Goal: Task Accomplishment & Management: Use online tool/utility

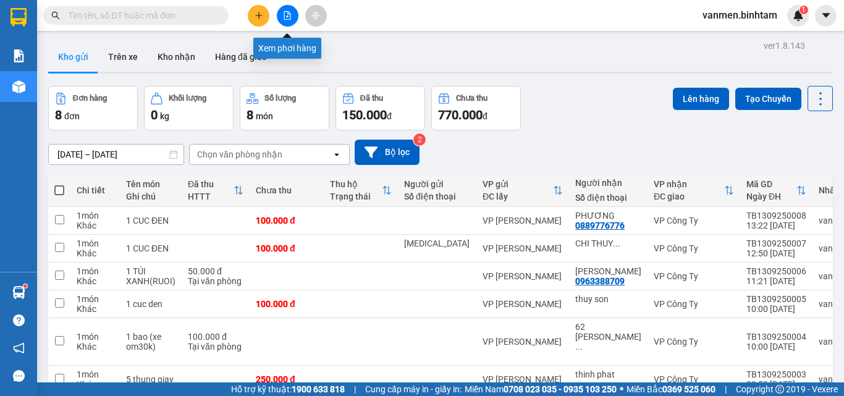
click at [284, 13] on icon "file-add" at bounding box center [287, 15] width 9 height 9
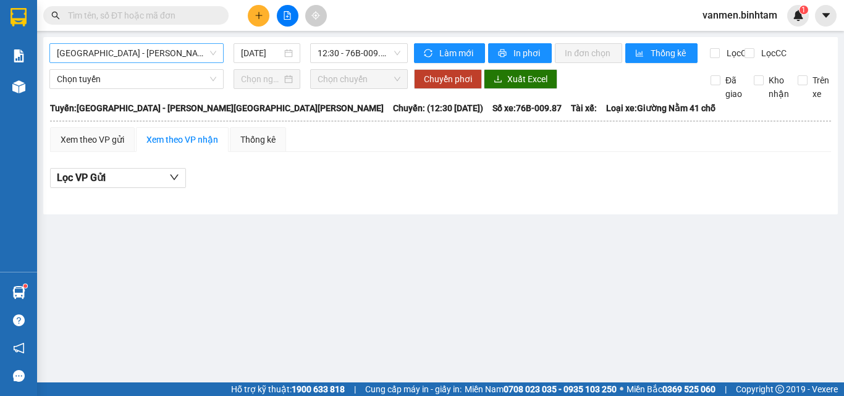
click at [146, 50] on span "[GEOGRAPHIC_DATA] - [PERSON_NAME][GEOGRAPHIC_DATA][PERSON_NAME]" at bounding box center [136, 53] width 159 height 19
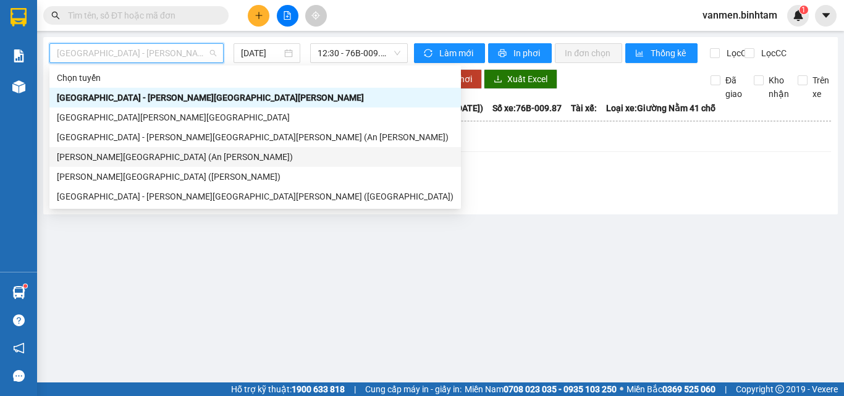
click at [110, 161] on div "[PERSON_NAME][GEOGRAPHIC_DATA] (An [PERSON_NAME])" at bounding box center [255, 157] width 397 height 14
type input "[DATE]"
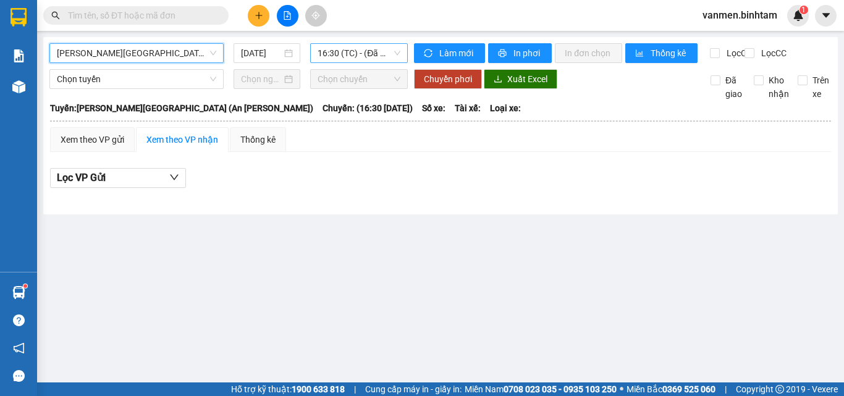
click at [346, 57] on span "16:30 (TC) - (Đã hủy)" at bounding box center [359, 53] width 83 height 19
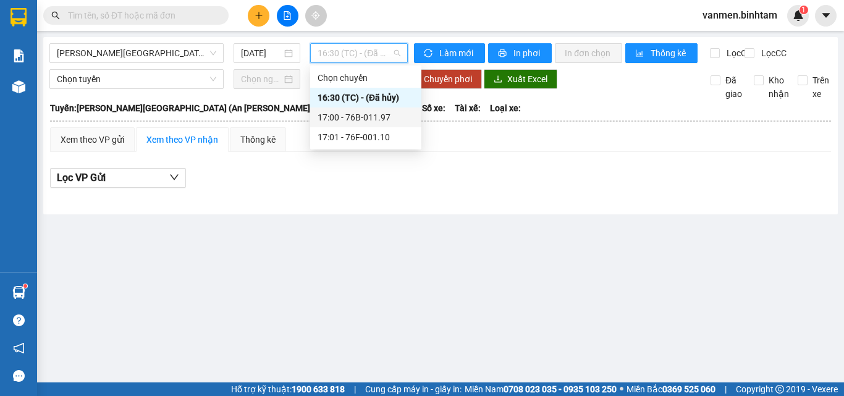
click at [331, 117] on div "17:00 - 76B-011.97" at bounding box center [366, 118] width 96 height 14
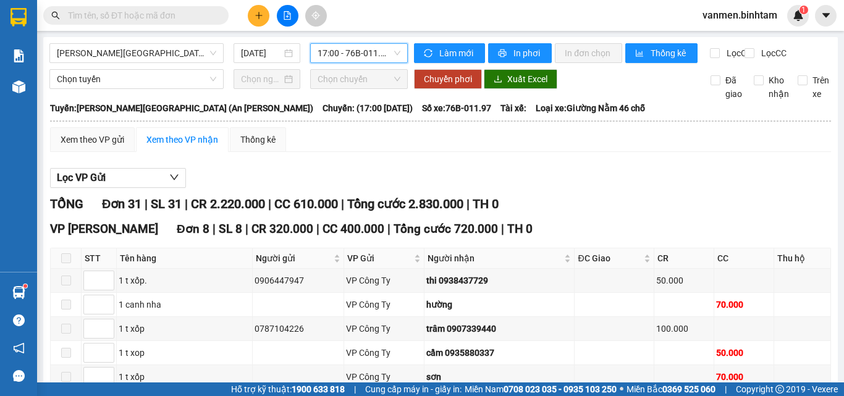
click at [350, 56] on span "17:00 - 76B-011.97" at bounding box center [359, 53] width 83 height 19
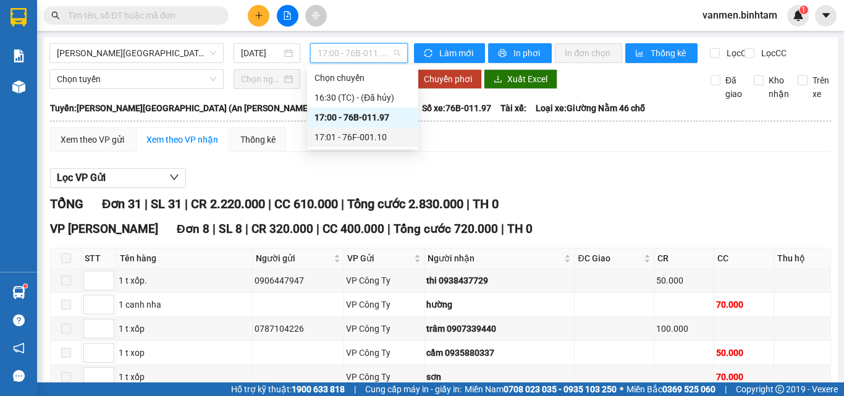
click at [352, 142] on div "17:01 - 76F-001.10" at bounding box center [363, 137] width 96 height 14
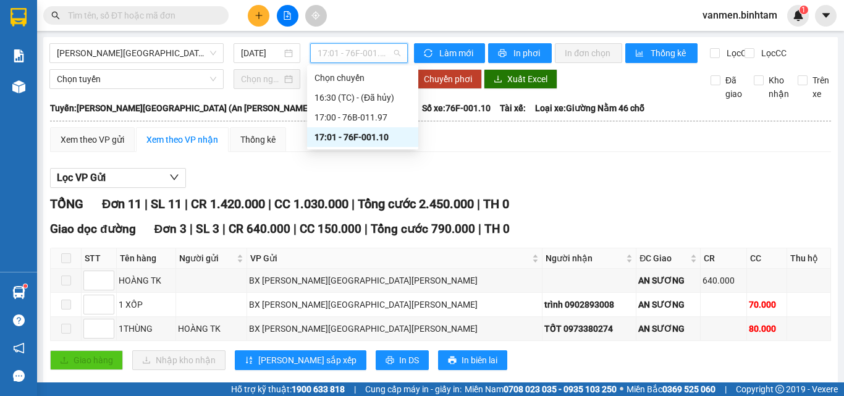
click at [355, 49] on span "17:01 - 76F-001.10" at bounding box center [359, 53] width 83 height 19
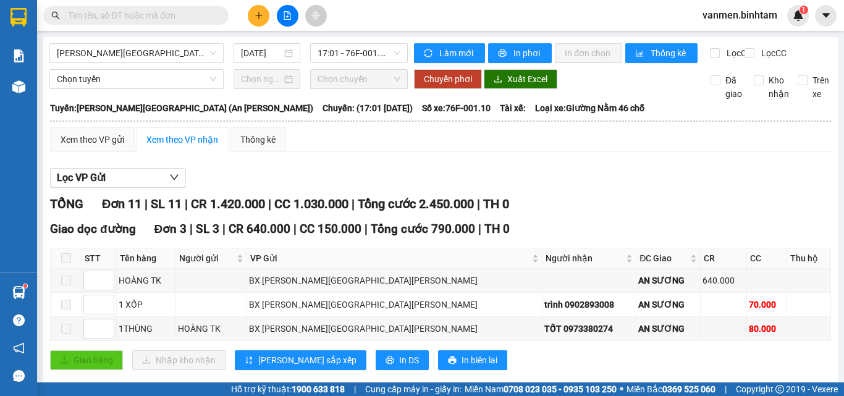
click at [284, 188] on div "Lọc VP Gửi" at bounding box center [440, 178] width 781 height 20
click at [140, 54] on span "[PERSON_NAME][GEOGRAPHIC_DATA] (An [PERSON_NAME])" at bounding box center [136, 53] width 159 height 19
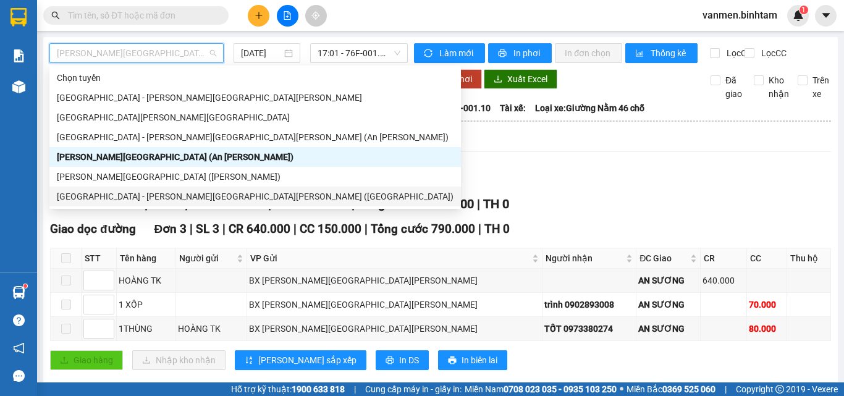
click at [81, 201] on div "[GEOGRAPHIC_DATA] - [PERSON_NAME][GEOGRAPHIC_DATA][PERSON_NAME] ([GEOGRAPHIC_DA…" at bounding box center [255, 197] width 397 height 14
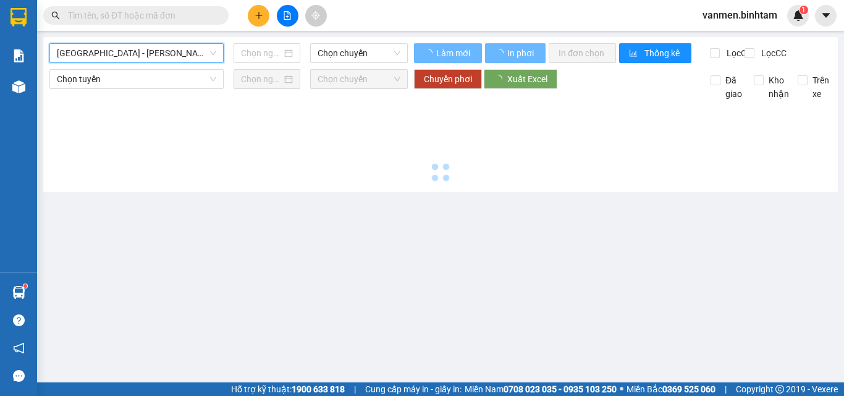
type input "[DATE]"
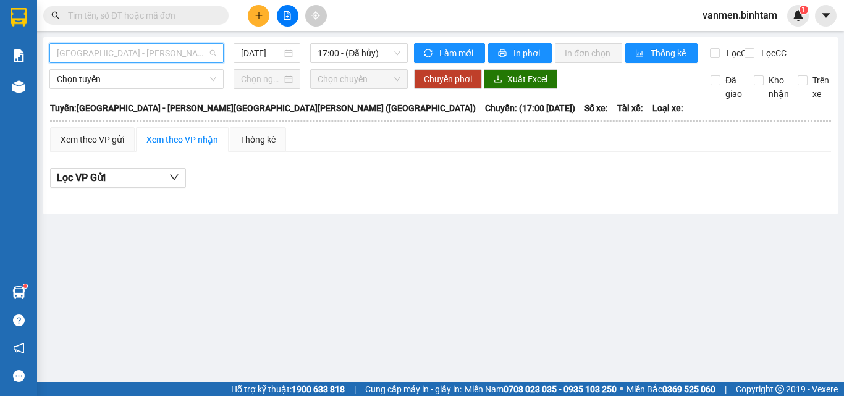
click at [83, 55] on span "[GEOGRAPHIC_DATA] - [PERSON_NAME][GEOGRAPHIC_DATA][PERSON_NAME] ([GEOGRAPHIC_DA…" at bounding box center [136, 53] width 159 height 19
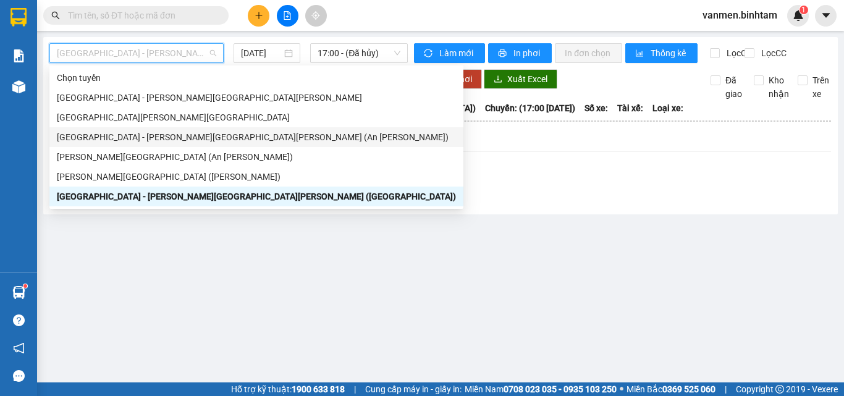
click at [78, 136] on div "[GEOGRAPHIC_DATA] - [PERSON_NAME][GEOGRAPHIC_DATA][PERSON_NAME] (An [PERSON_NAM…" at bounding box center [256, 137] width 399 height 14
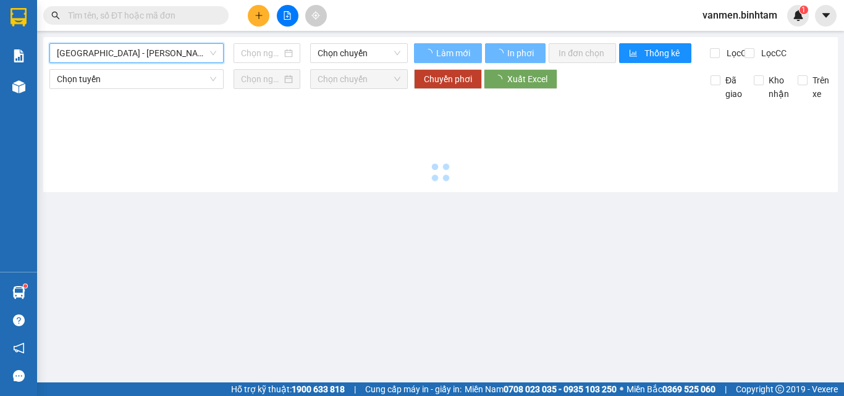
type input "[DATE]"
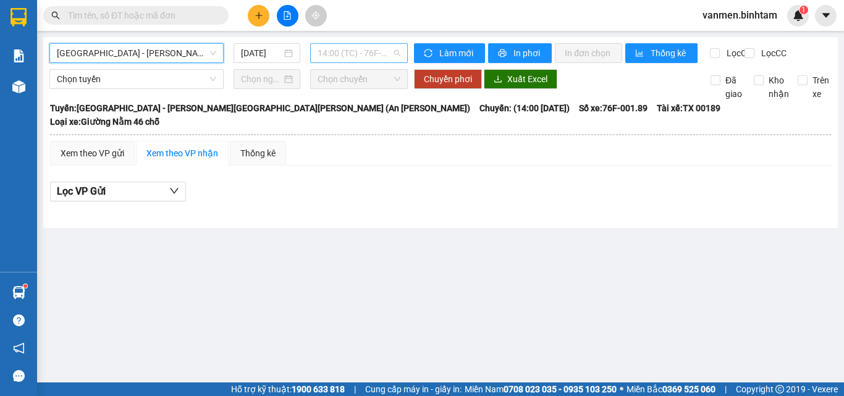
click at [342, 49] on span "14:00 (TC) - 76F-001.89" at bounding box center [359, 53] width 83 height 19
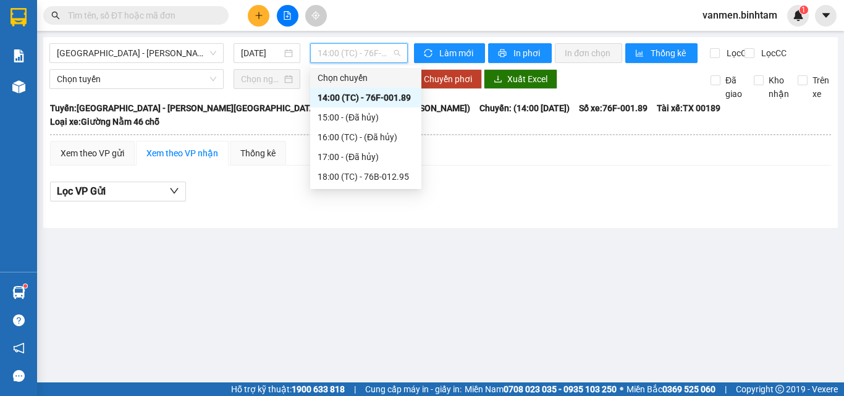
click at [210, 291] on main "[GEOGRAPHIC_DATA] - [PERSON_NAME][GEOGRAPHIC_DATA][PERSON_NAME] (An [PERSON_NAM…" at bounding box center [422, 191] width 844 height 383
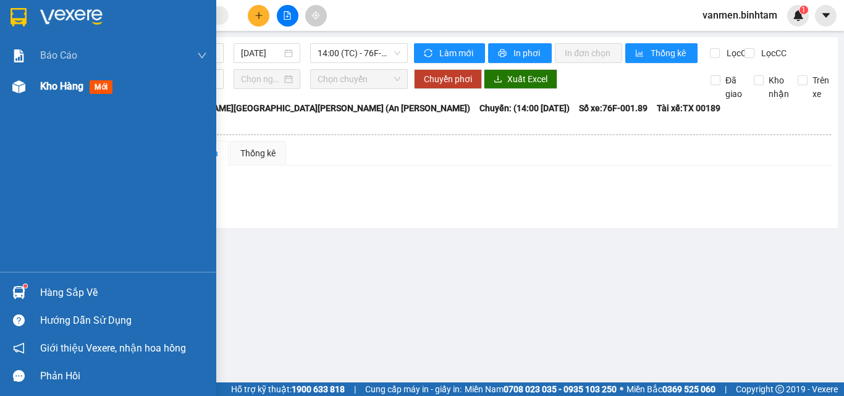
click at [21, 88] on img at bounding box center [18, 86] width 13 height 13
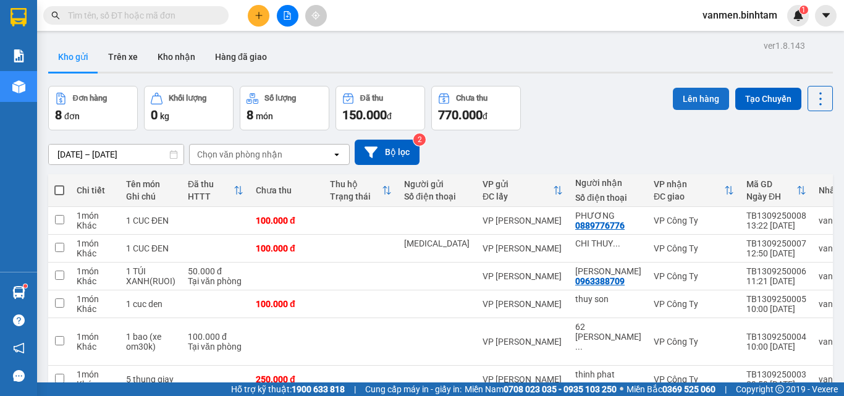
click at [685, 95] on button "Lên hàng" at bounding box center [701, 99] width 56 height 22
click at [64, 187] on th at bounding box center [59, 190] width 22 height 33
click at [60, 192] on span at bounding box center [59, 190] width 10 height 10
click at [59, 184] on input "checkbox" at bounding box center [59, 184] width 0 height 0
checkbox input "true"
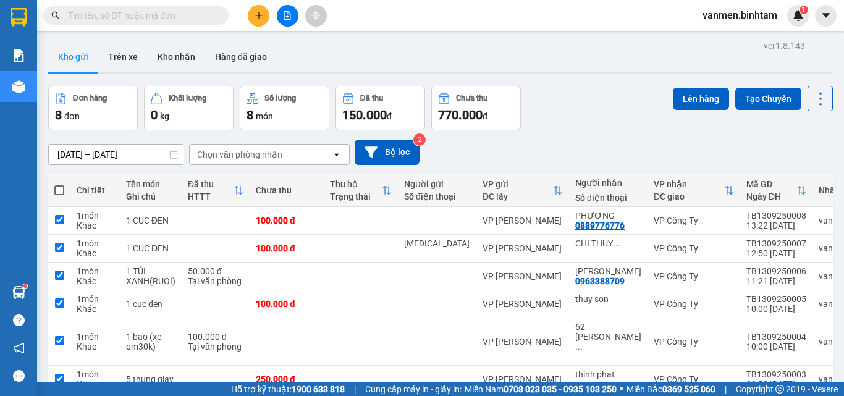
checkbox input "true"
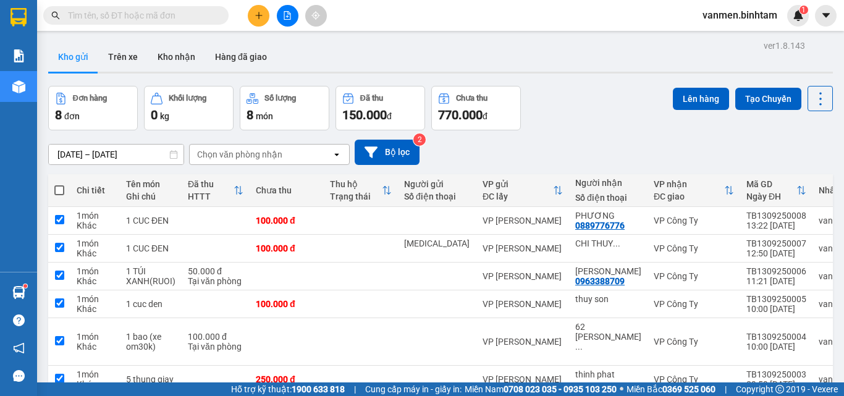
checkbox input "true"
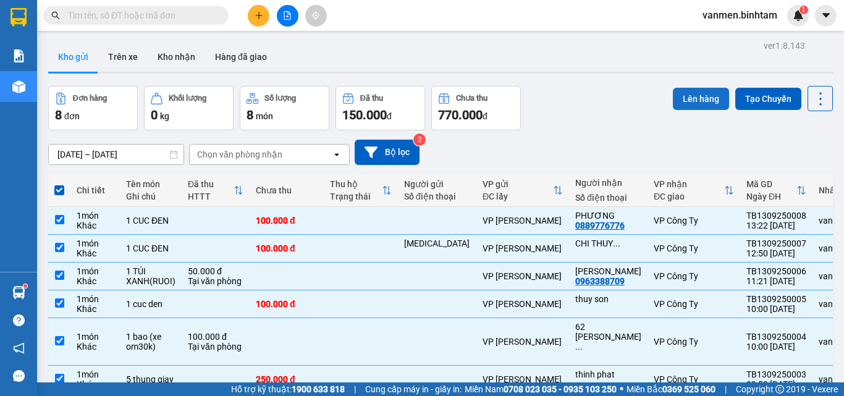
click at [683, 98] on button "Lên hàng" at bounding box center [701, 99] width 56 height 22
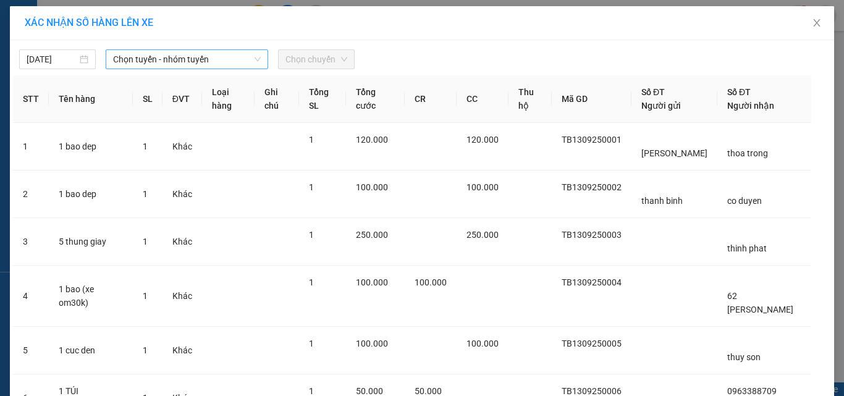
click at [115, 65] on span "Chọn tuyến - nhóm tuyến" at bounding box center [187, 59] width 148 height 19
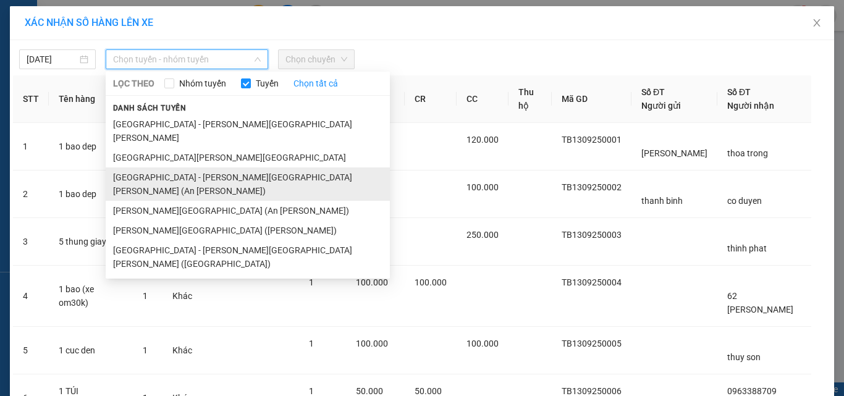
click at [125, 167] on li "[GEOGRAPHIC_DATA] - [PERSON_NAME][GEOGRAPHIC_DATA][PERSON_NAME] (An [PERSON_NAM…" at bounding box center [248, 183] width 284 height 33
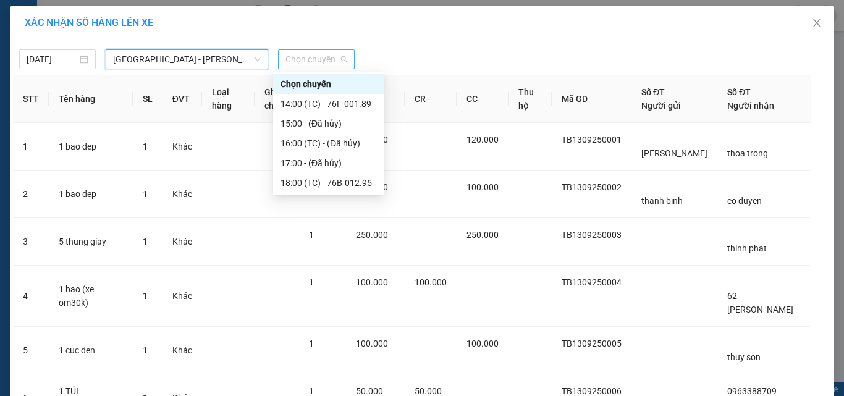
click at [295, 50] on span "Chọn chuyến" at bounding box center [317, 59] width 62 height 19
click at [300, 182] on div "18:00 (TC) - 76B-012.95" at bounding box center [329, 183] width 96 height 14
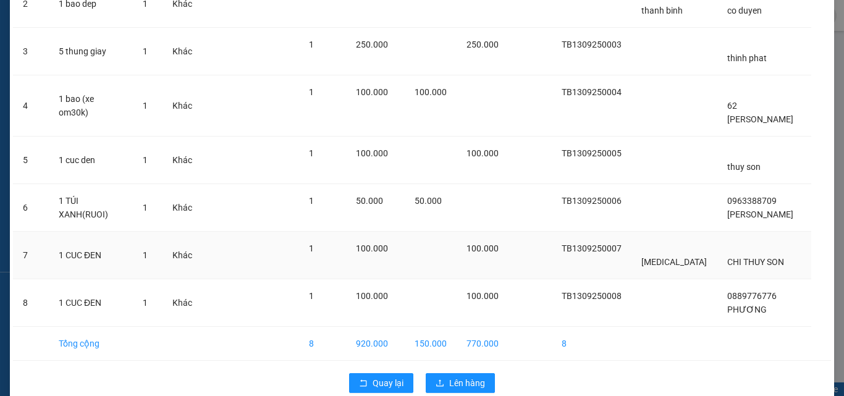
scroll to position [205, 0]
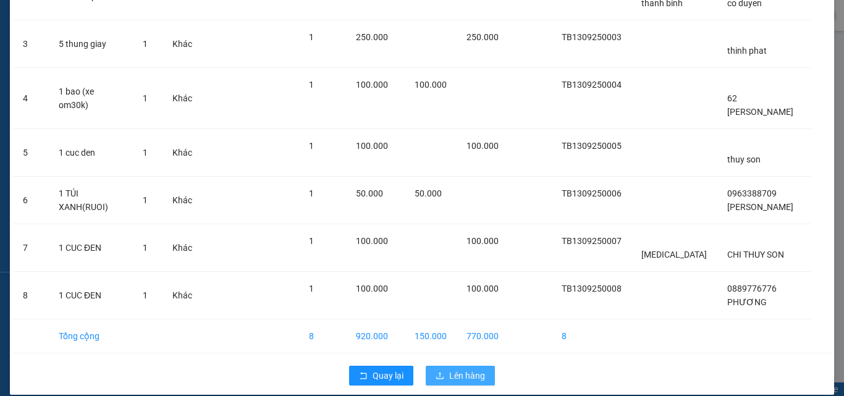
click at [439, 371] on icon "upload" at bounding box center [440, 375] width 9 height 9
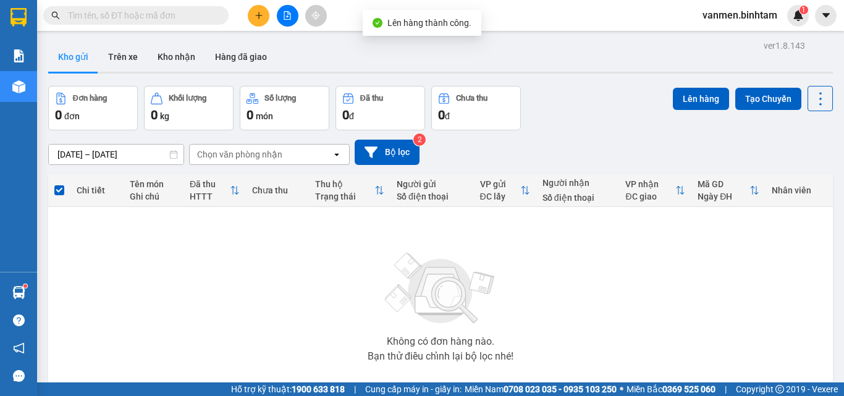
click at [289, 15] on icon "file-add" at bounding box center [287, 15] width 9 height 9
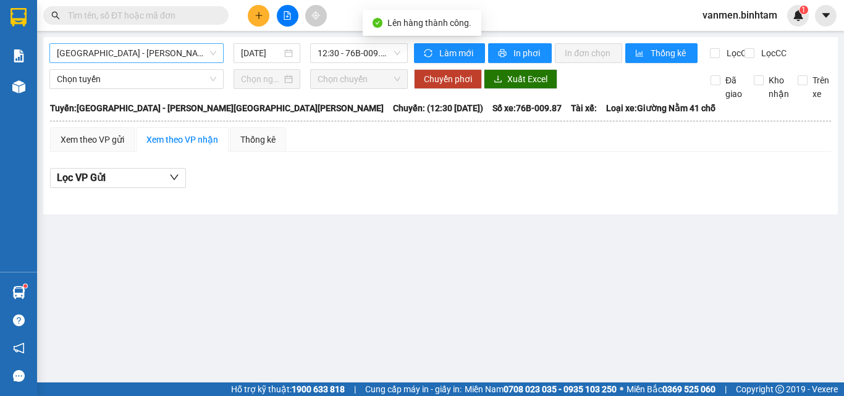
click at [126, 56] on span "[GEOGRAPHIC_DATA] - [PERSON_NAME][GEOGRAPHIC_DATA][PERSON_NAME]" at bounding box center [136, 53] width 159 height 19
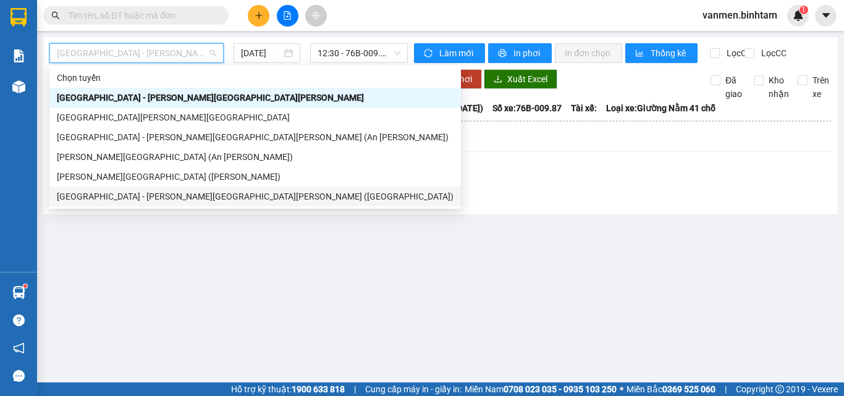
click at [77, 195] on div "[GEOGRAPHIC_DATA] - [PERSON_NAME][GEOGRAPHIC_DATA][PERSON_NAME] ([GEOGRAPHIC_DA…" at bounding box center [255, 197] width 397 height 14
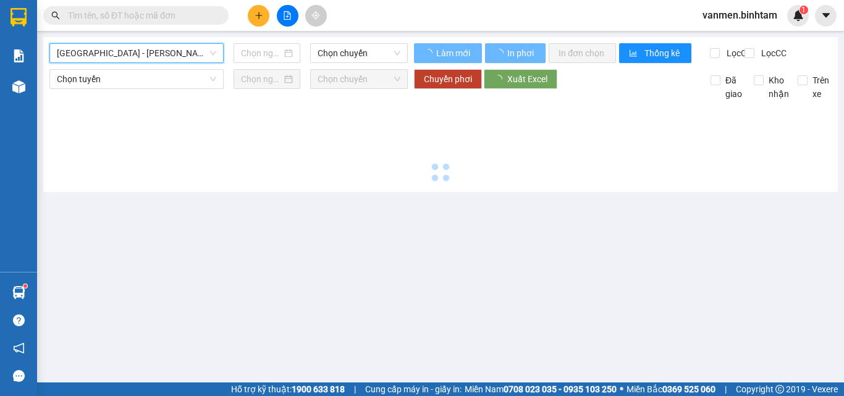
type input "[DATE]"
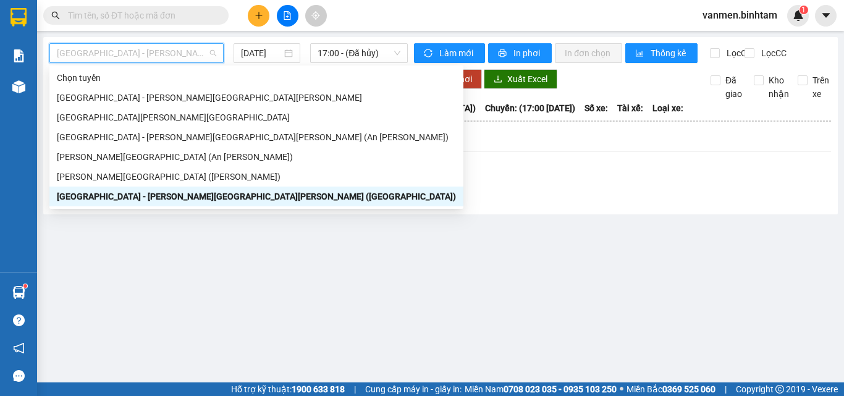
click at [131, 56] on span "[GEOGRAPHIC_DATA] - [PERSON_NAME][GEOGRAPHIC_DATA][PERSON_NAME] ([GEOGRAPHIC_DA…" at bounding box center [136, 53] width 159 height 19
click at [95, 136] on div "[GEOGRAPHIC_DATA] - [PERSON_NAME][GEOGRAPHIC_DATA][PERSON_NAME] (An [PERSON_NAM…" at bounding box center [256, 137] width 399 height 14
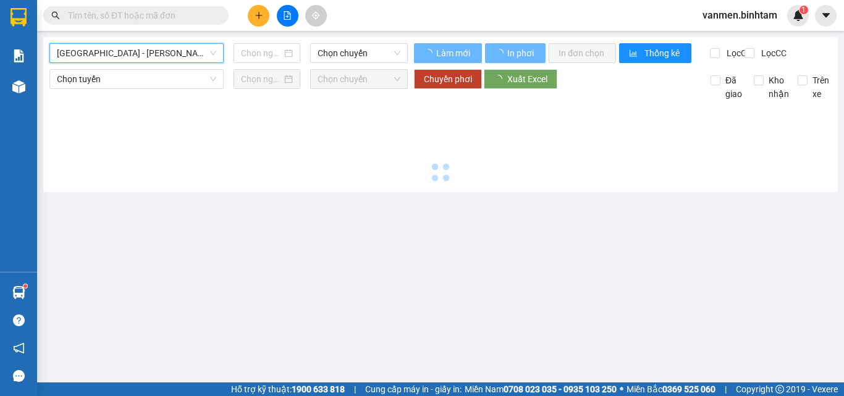
type input "[DATE]"
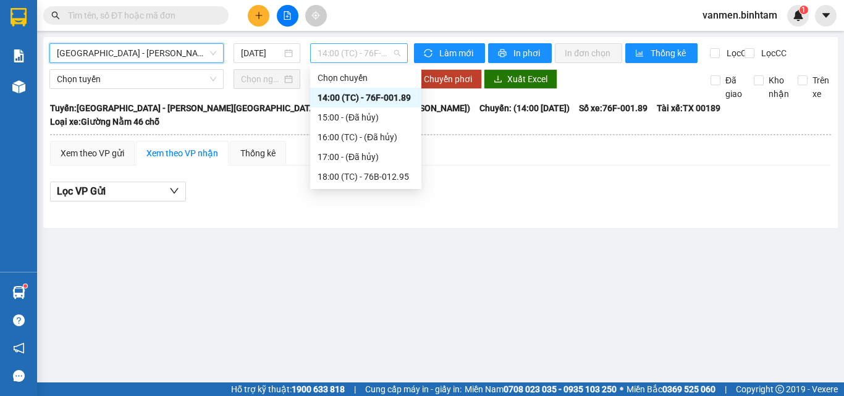
click at [322, 57] on span "14:00 (TC) - 76F-001.89" at bounding box center [359, 53] width 83 height 19
click at [361, 172] on div "18:00 (TC) - 76B-012.95" at bounding box center [366, 177] width 96 height 14
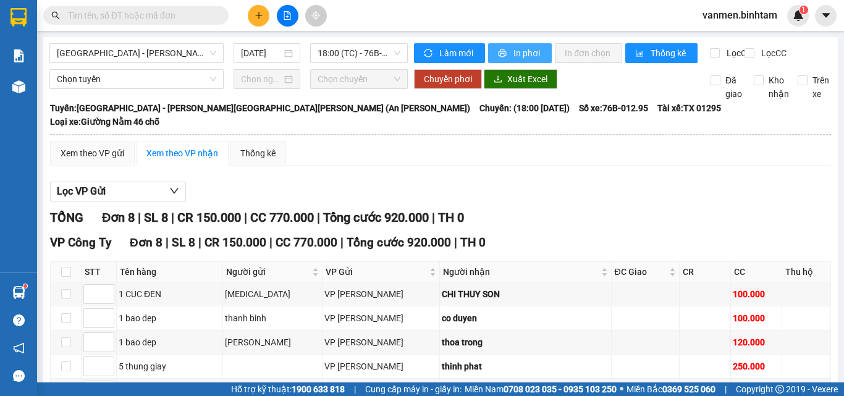
click at [514, 53] on span "In phơi" at bounding box center [528, 53] width 28 height 14
